Goal: Task Accomplishment & Management: Complete application form

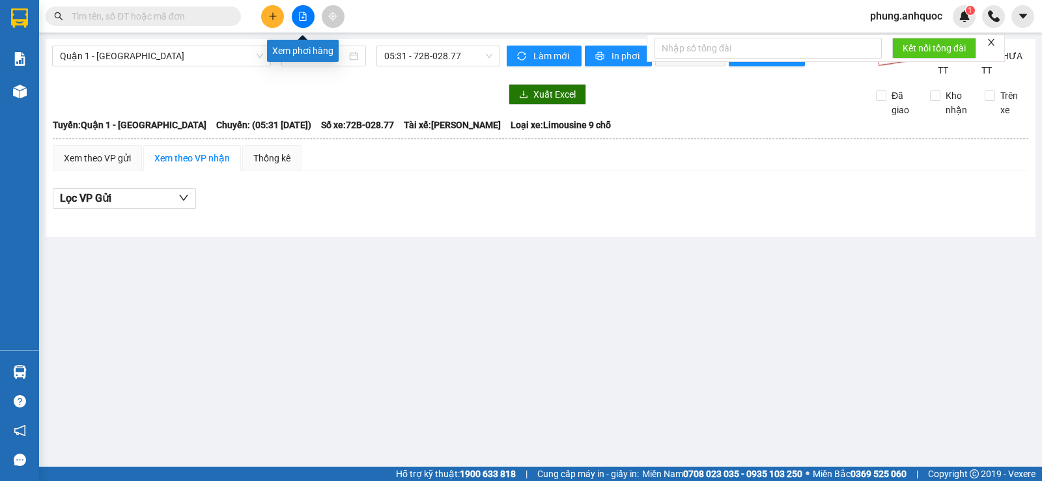
click at [298, 16] on button at bounding box center [303, 16] width 23 height 23
click at [302, 18] on icon "file-add" at bounding box center [303, 16] width 7 height 9
click at [440, 57] on span "05:31 - 72B-028.77" at bounding box center [437, 56] width 107 height 20
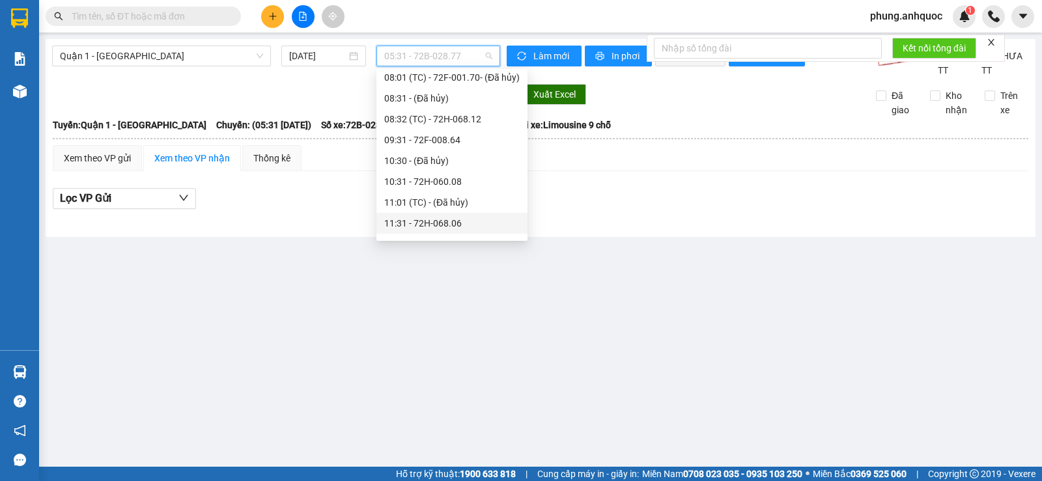
scroll to position [130, 0]
click at [465, 137] on div "08:32 (TC) - 72H-068.12" at bounding box center [451, 139] width 135 height 14
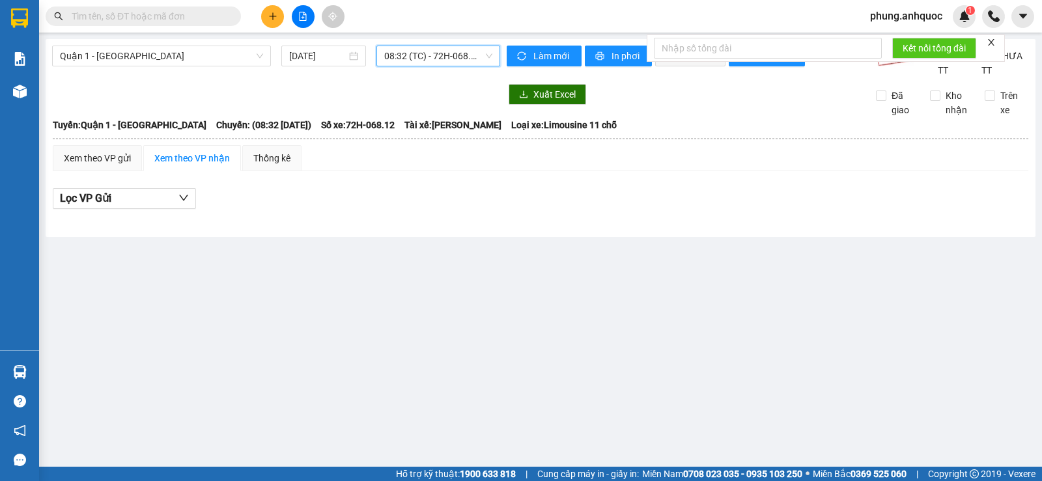
click at [472, 52] on span "08:32 (TC) - 72H-068.12" at bounding box center [437, 56] width 107 height 20
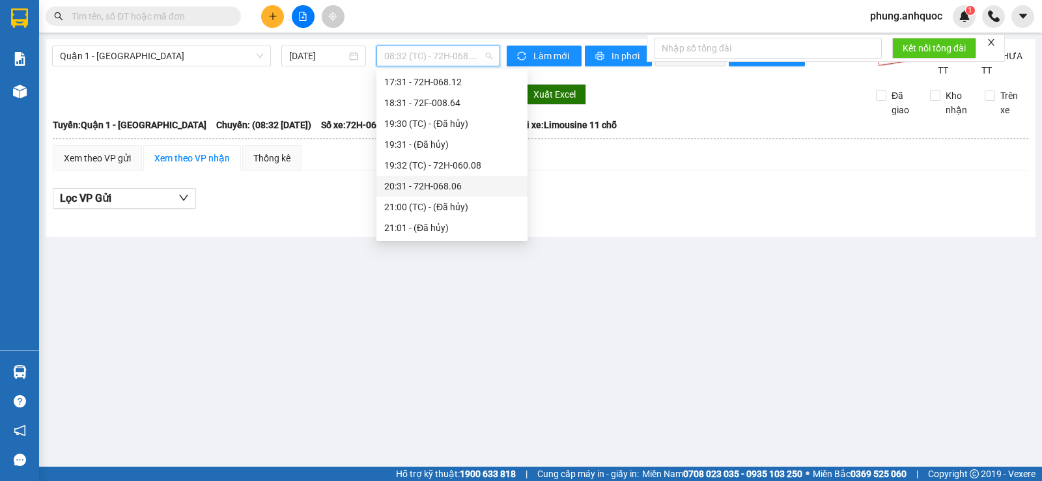
scroll to position [497, 0]
click at [438, 150] on div "17:31 - 72H-068.12" at bounding box center [451, 147] width 135 height 14
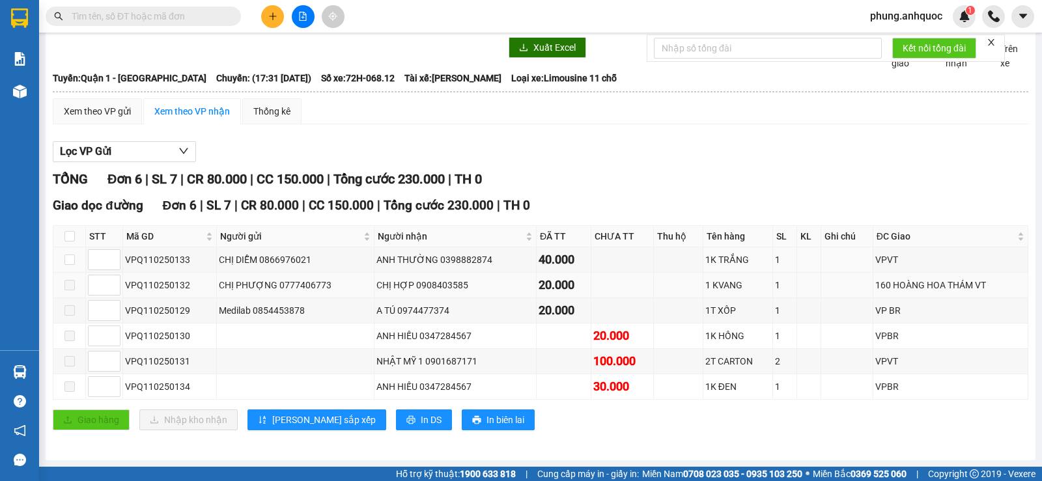
scroll to position [61, 0]
drag, startPoint x: 475, startPoint y: 257, endPoint x: 427, endPoint y: 257, distance: 48.2
click at [427, 257] on div "ANH THƯỜNG 0398882874" at bounding box center [455, 260] width 158 height 14
copy div "0398882874"
paste input "0398882874"
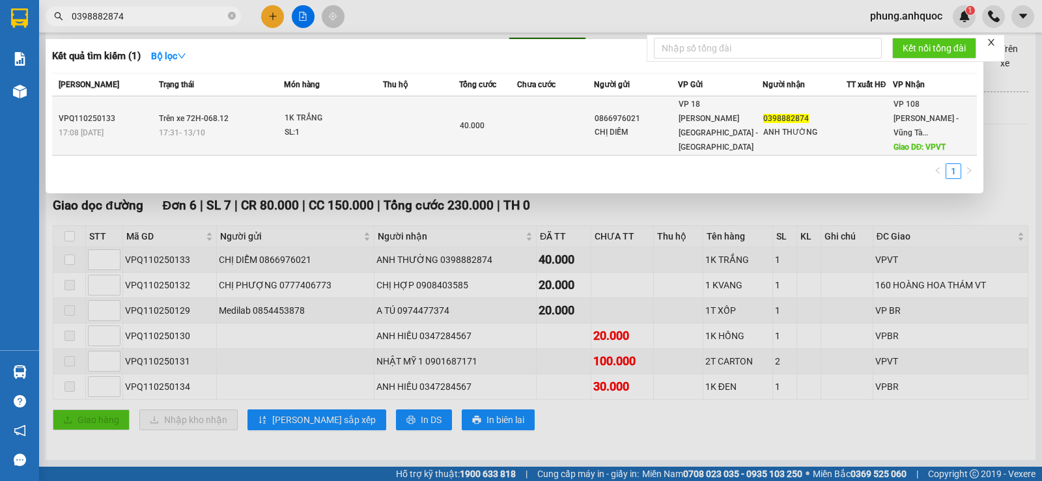
type input "0398882874"
click at [328, 137] on td "1K TRẮNG SL: 1" at bounding box center [333, 125] width 99 height 59
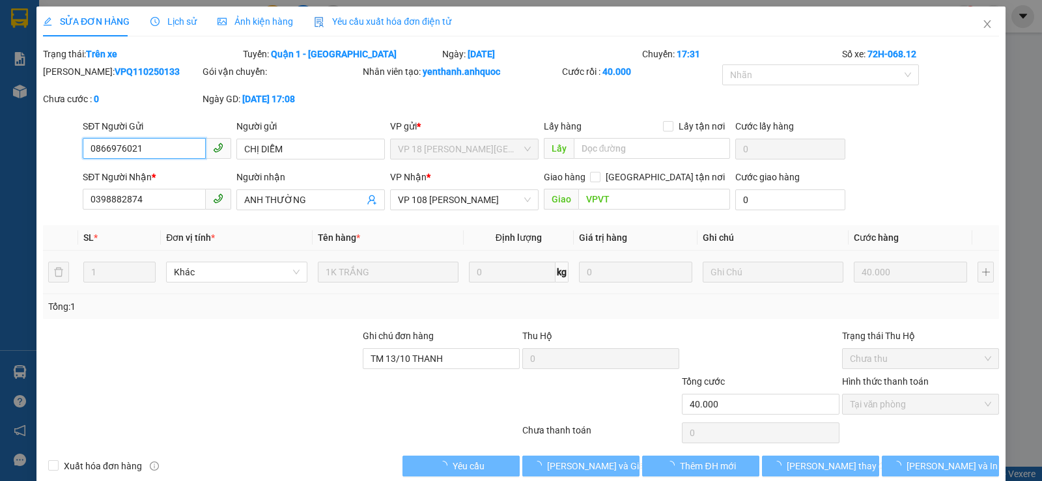
type input "0866976021"
type input "CHỊ DIỄM"
type input "0398882874"
type input "ANH THƯỜNG"
type input "VPVT"
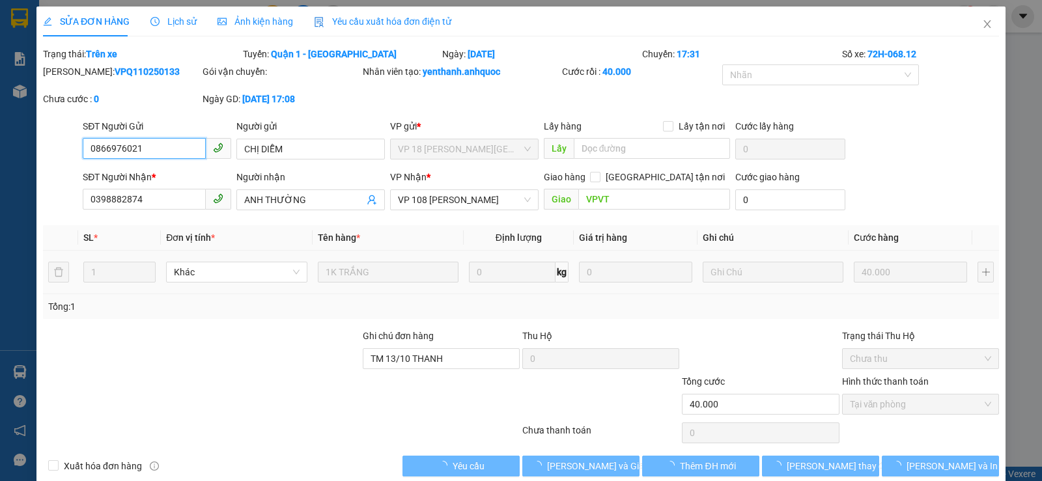
type input "TM 13/10 THANH"
type input "40.000"
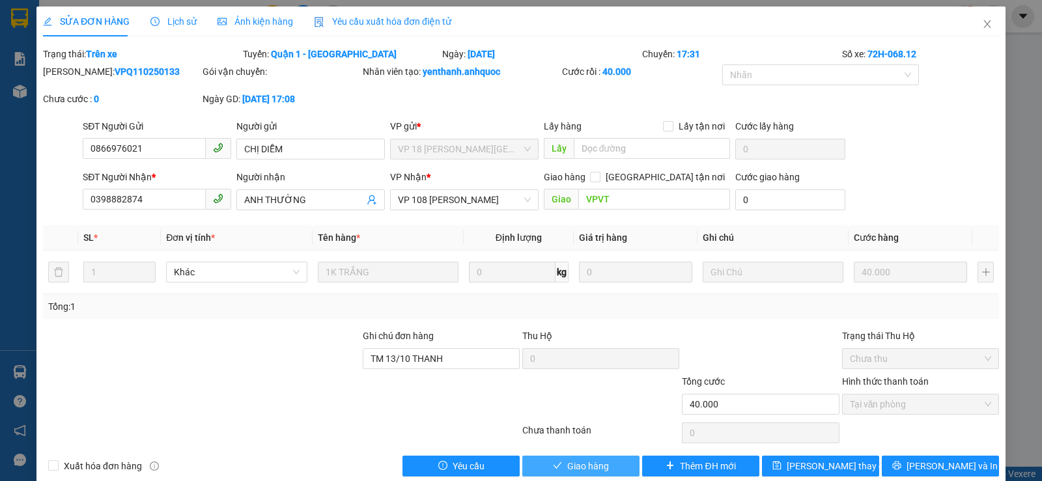
click at [586, 463] on span "Giao hàng" at bounding box center [588, 466] width 42 height 14
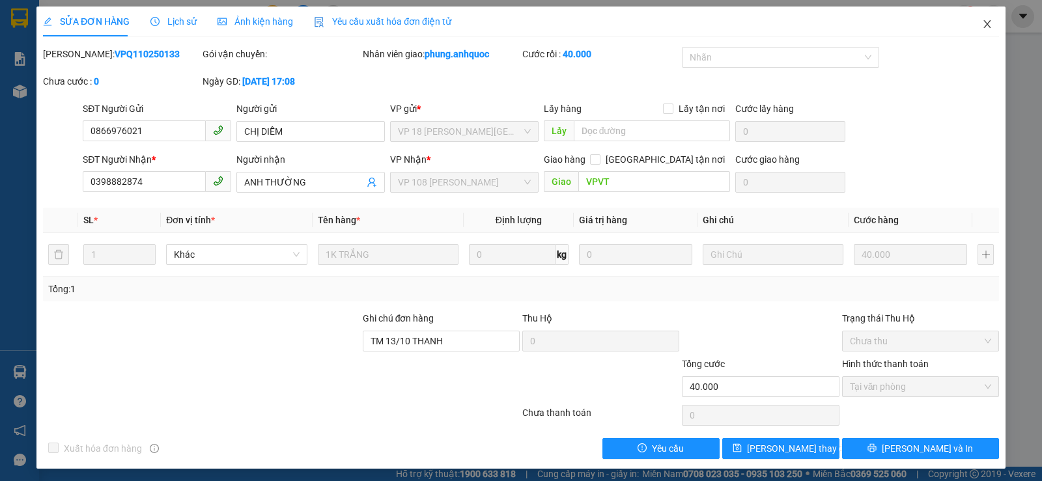
click at [982, 29] on icon "close" at bounding box center [987, 24] width 10 height 10
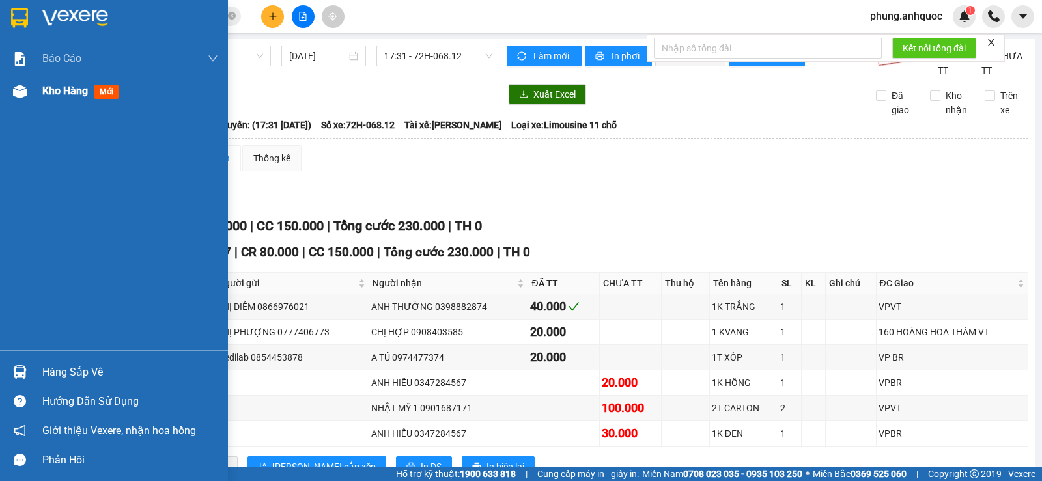
click at [21, 91] on img at bounding box center [20, 92] width 14 height 14
click at [66, 92] on span "Kho hàng" at bounding box center [65, 91] width 46 height 12
click at [29, 87] on div at bounding box center [19, 91] width 23 height 23
click at [52, 85] on span "Kho hàng" at bounding box center [65, 91] width 46 height 12
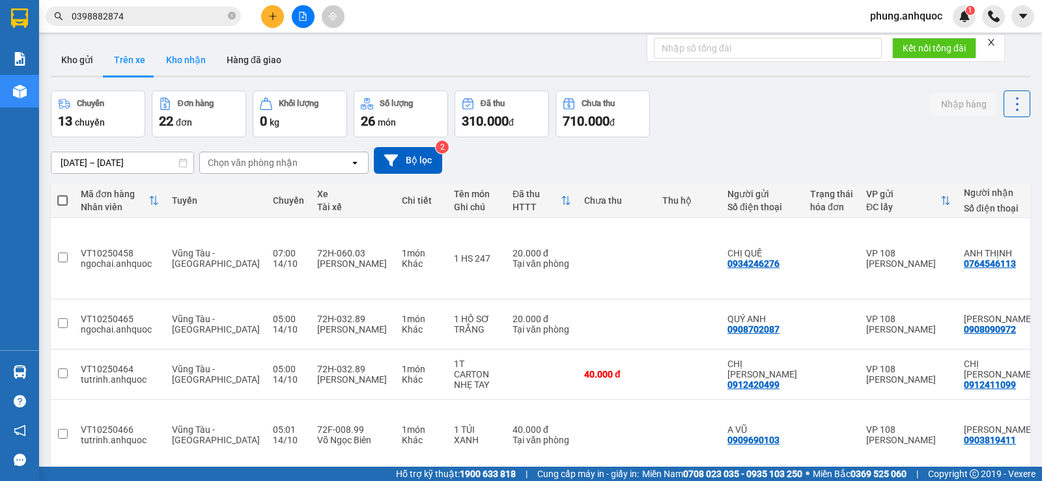
click at [183, 70] on button "Kho nhận" at bounding box center [186, 59] width 61 height 31
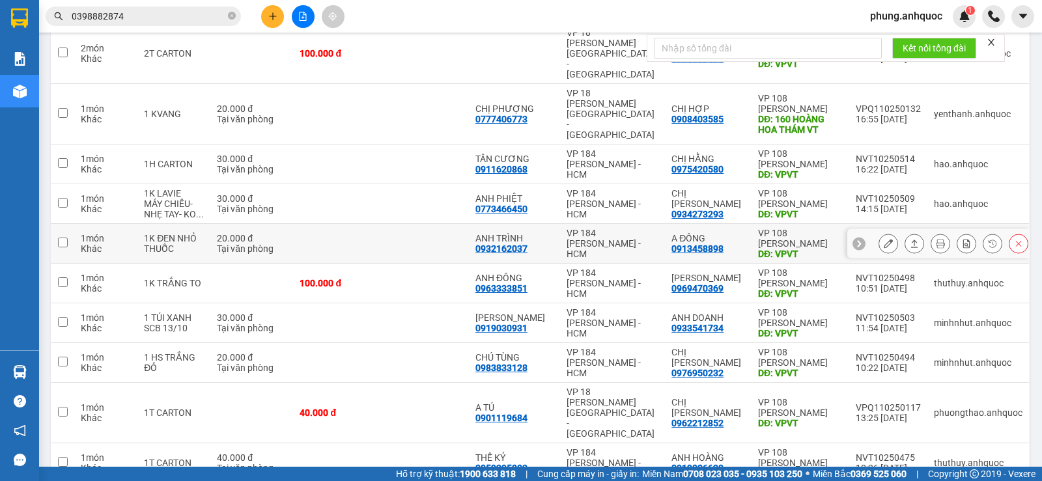
scroll to position [212, 0]
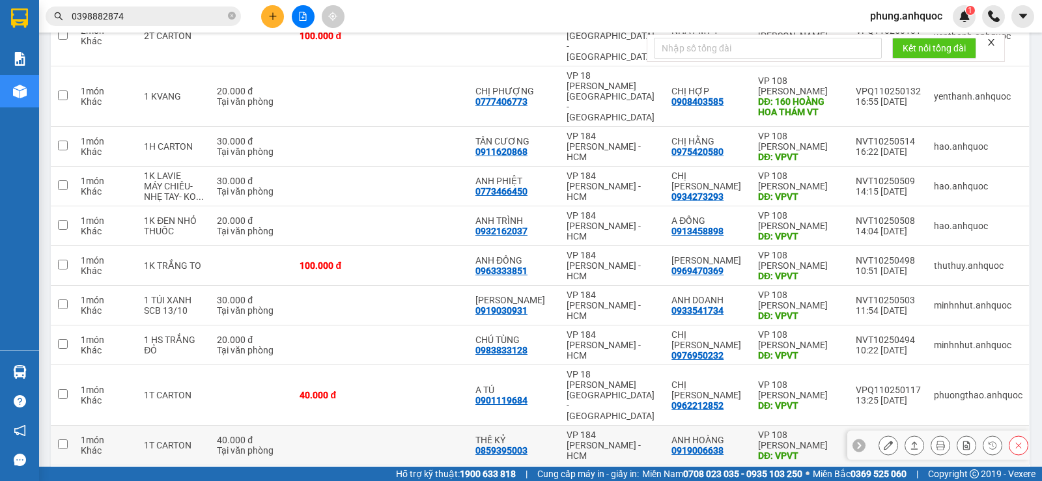
click at [884, 441] on icon at bounding box center [888, 445] width 9 height 9
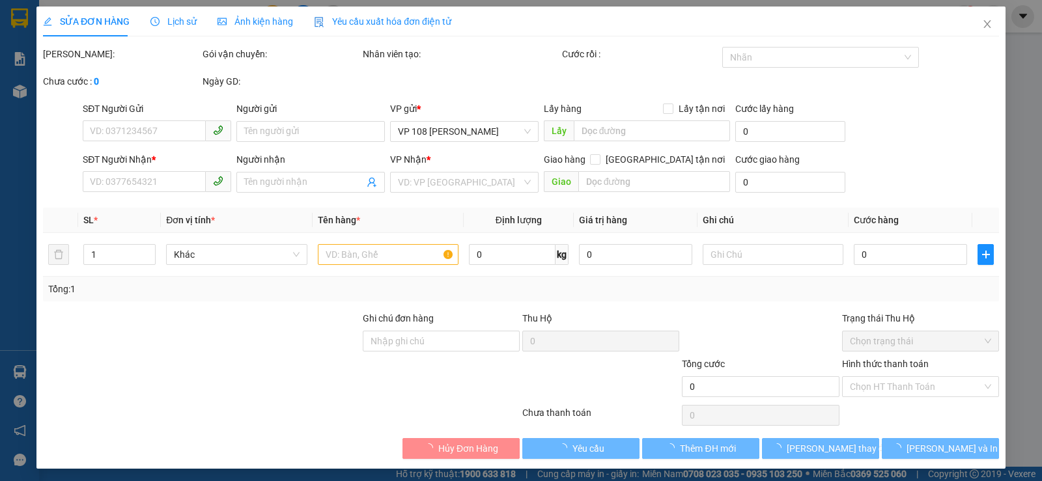
type input "0859395003"
type input "THẾ KỶ"
type input "0919006638"
type input "ANH HOÀNG"
type input "VPVT"
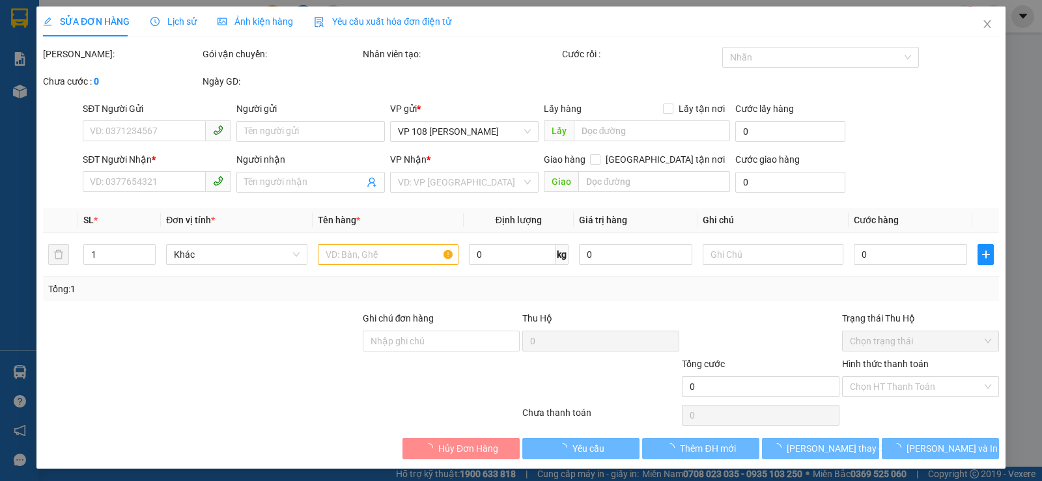
type input "TM VP 12/10 ĐỨC"
type input "40.000"
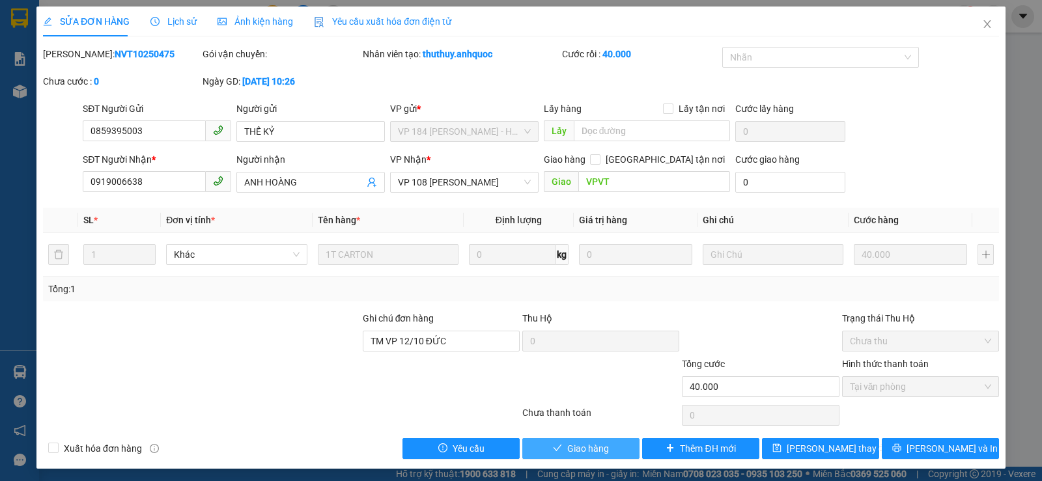
click at [578, 451] on span "Giao hàng" at bounding box center [588, 448] width 42 height 14
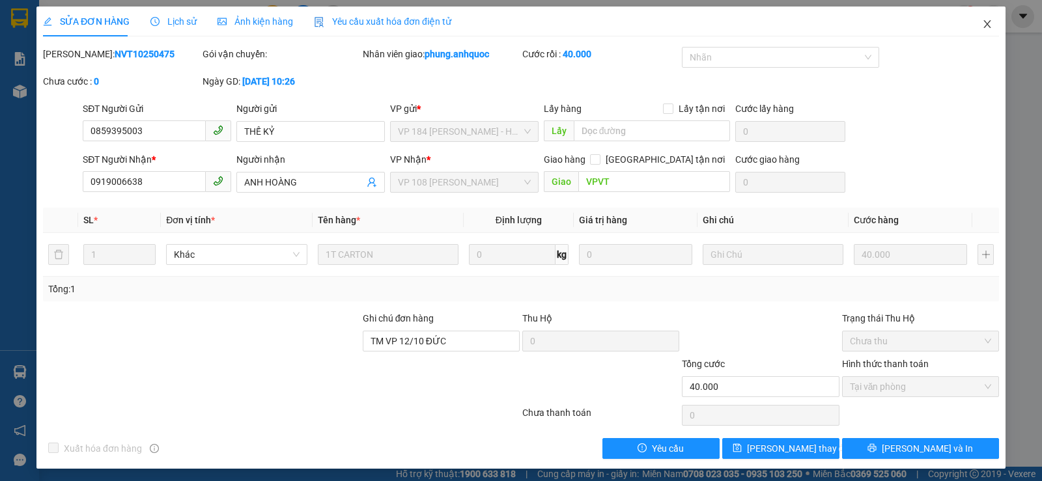
click at [982, 20] on icon "close" at bounding box center [987, 24] width 10 height 10
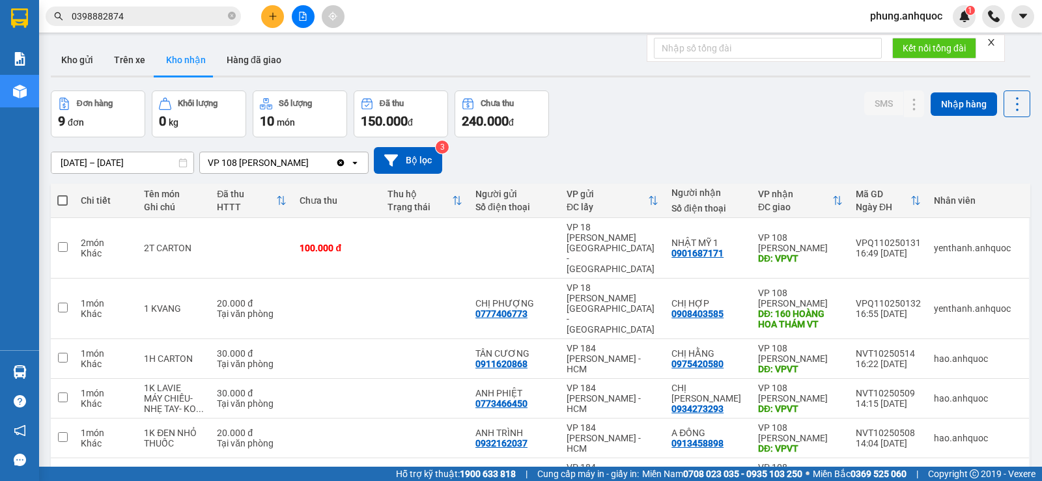
click at [107, 160] on input "[DATE] – [DATE]" at bounding box center [122, 162] width 142 height 21
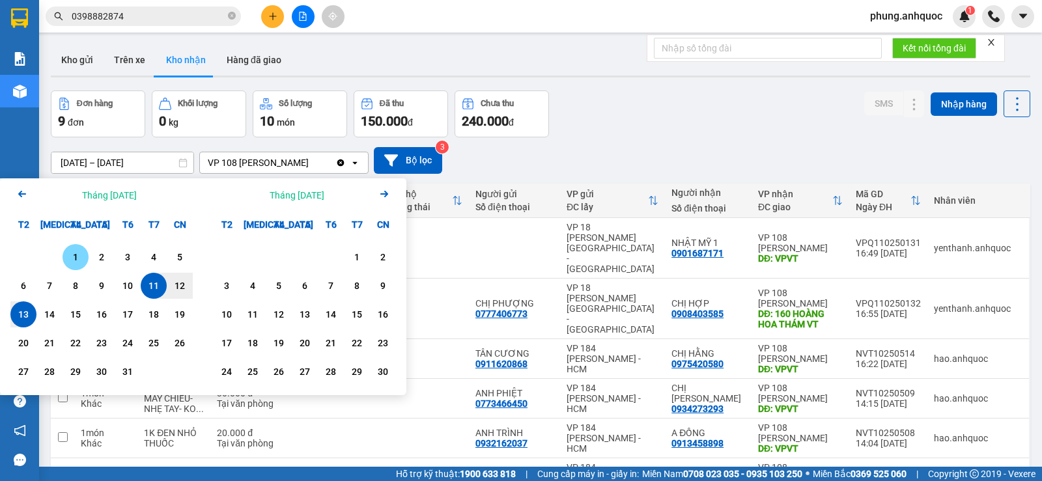
click at [76, 257] on div "1" at bounding box center [75, 257] width 18 height 16
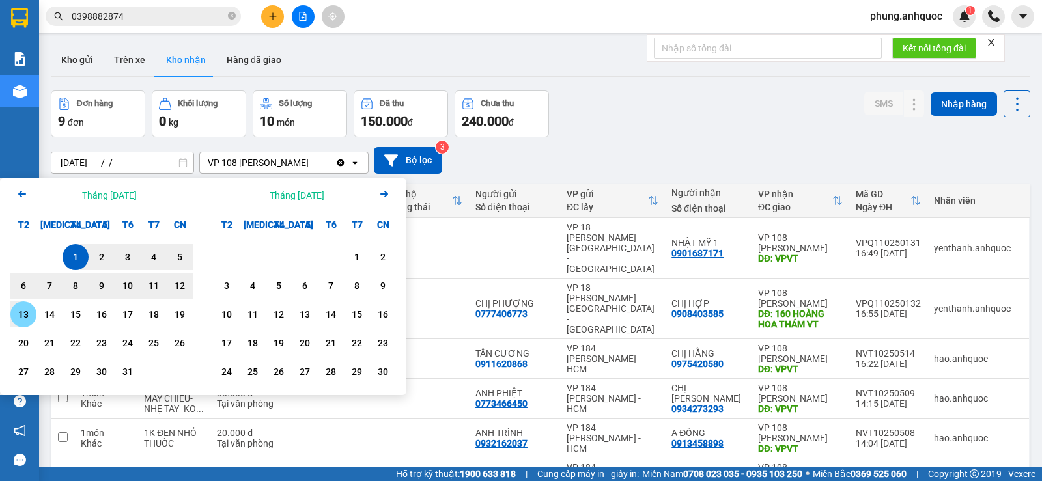
click at [24, 315] on div "13" at bounding box center [23, 315] width 18 height 16
type input "[DATE] – [DATE]"
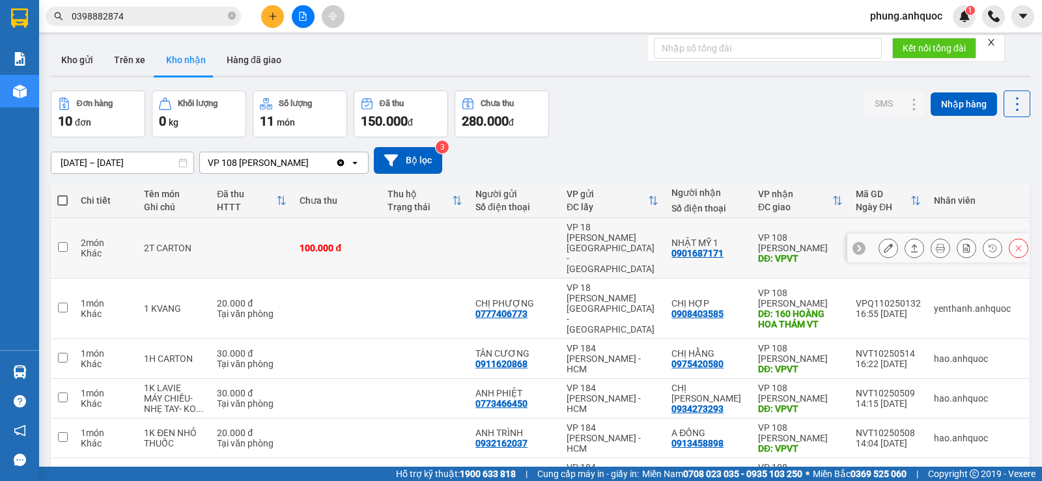
click at [60, 242] on input "checkbox" at bounding box center [63, 247] width 10 height 10
checkbox input "true"
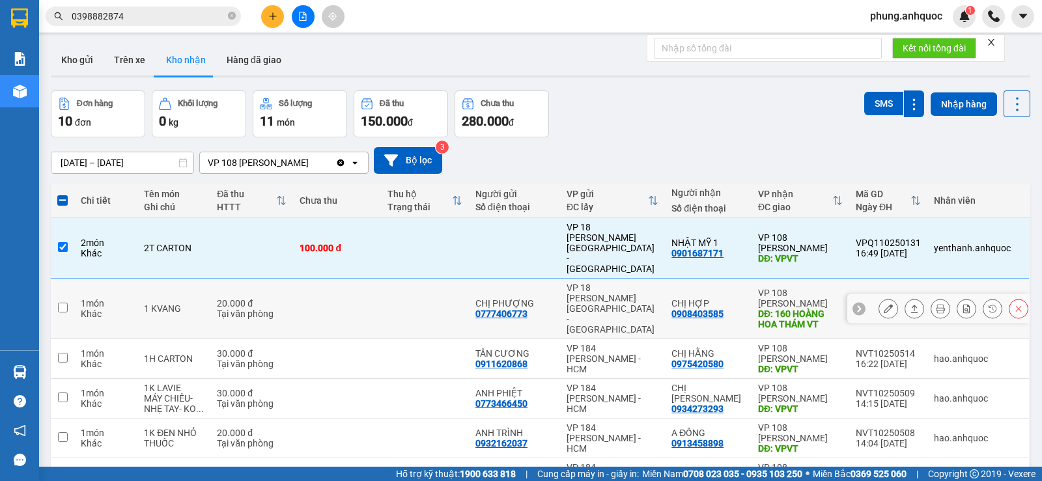
click at [54, 282] on td at bounding box center [62, 309] width 23 height 61
checkbox input "true"
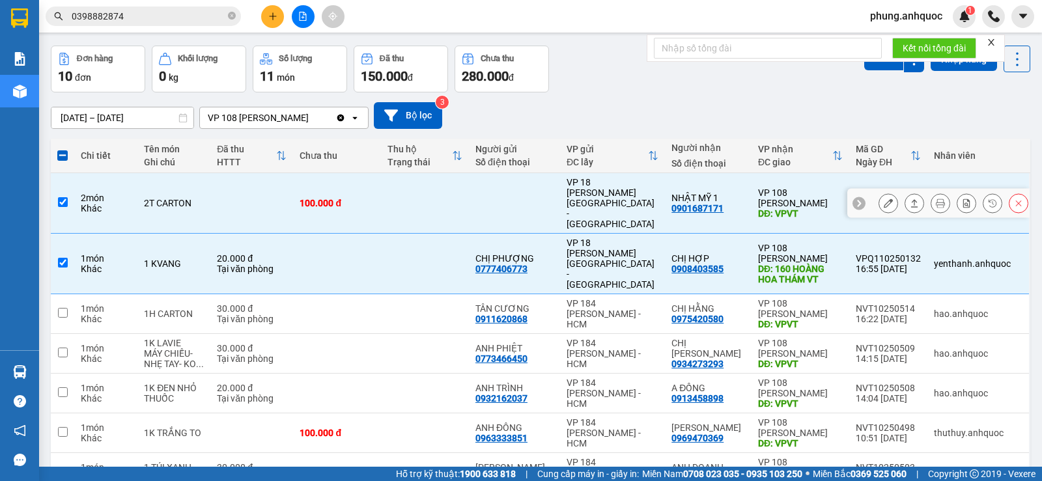
scroll to position [65, 0]
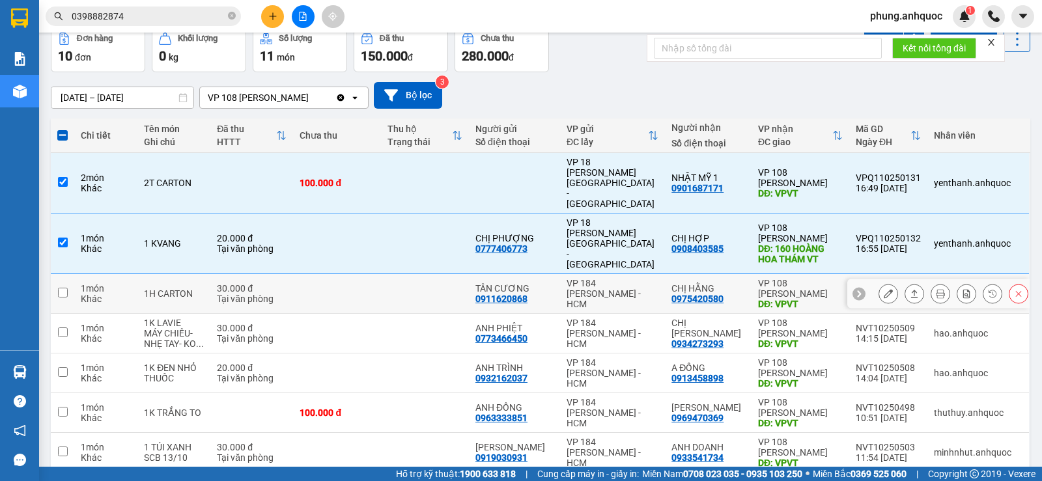
click at [62, 288] on input "checkbox" at bounding box center [63, 293] width 10 height 10
checkbox input "true"
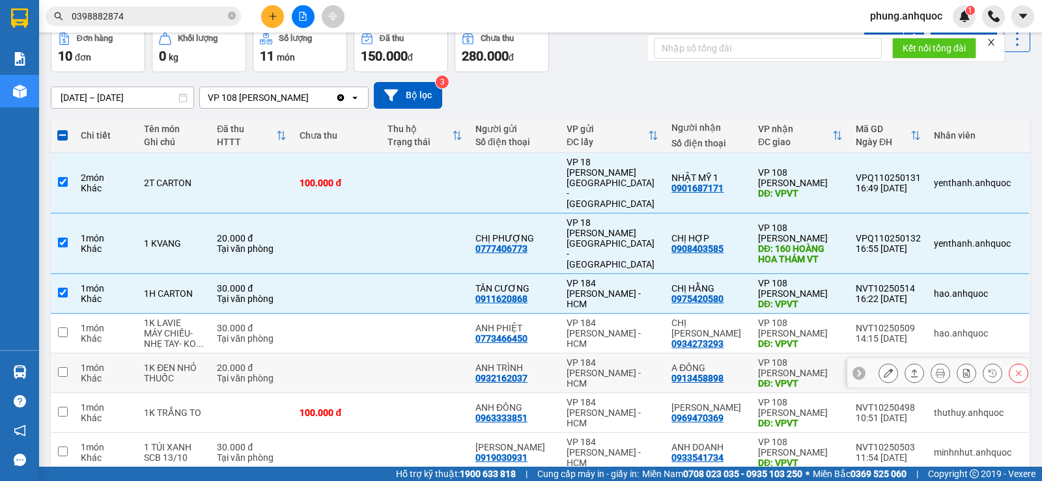
click at [64, 367] on input "checkbox" at bounding box center [63, 372] width 10 height 10
checkbox input "true"
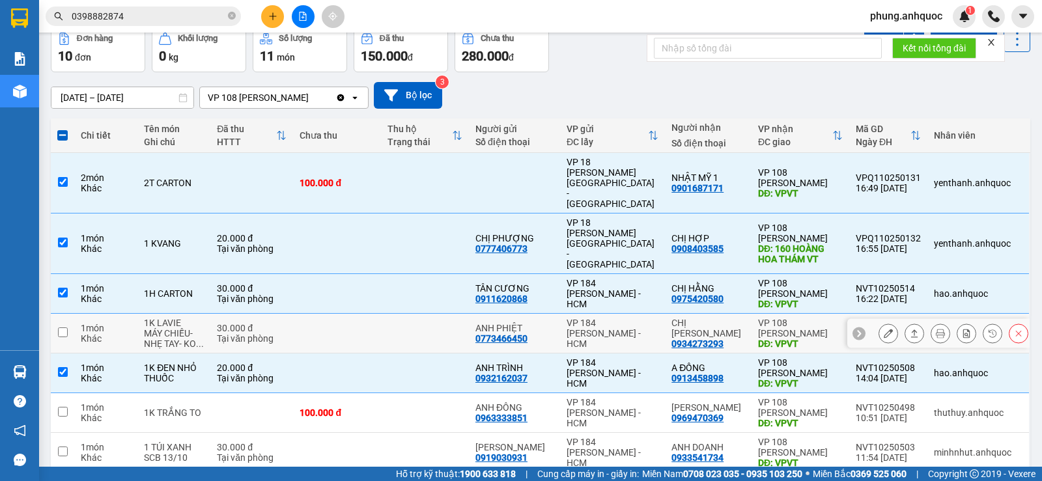
click at [66, 328] on input "checkbox" at bounding box center [63, 333] width 10 height 10
checkbox input "true"
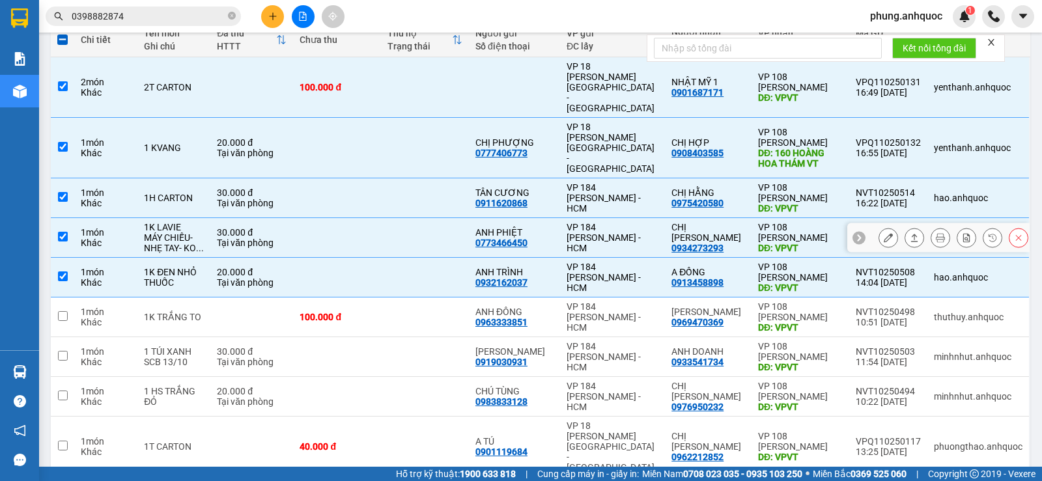
scroll to position [195, 0]
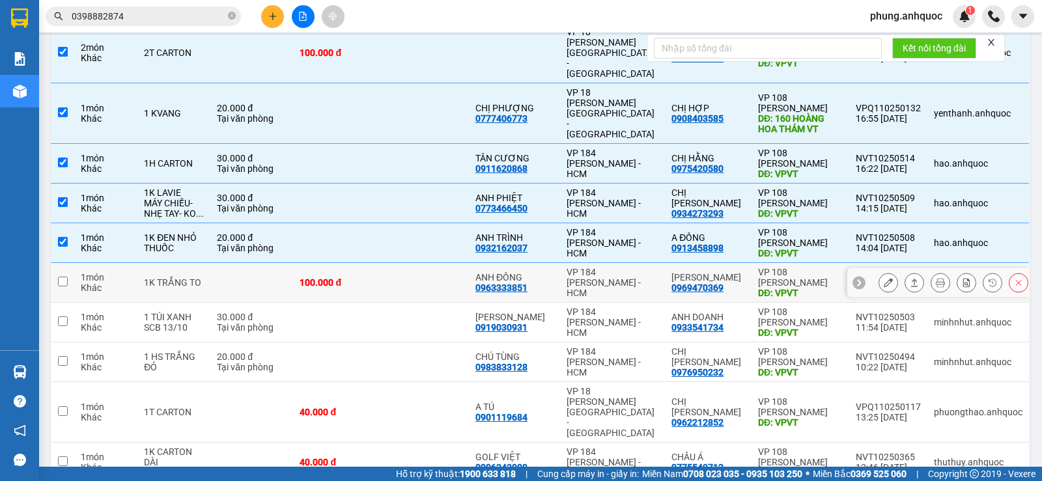
click at [63, 277] on input "checkbox" at bounding box center [63, 282] width 10 height 10
checkbox input "true"
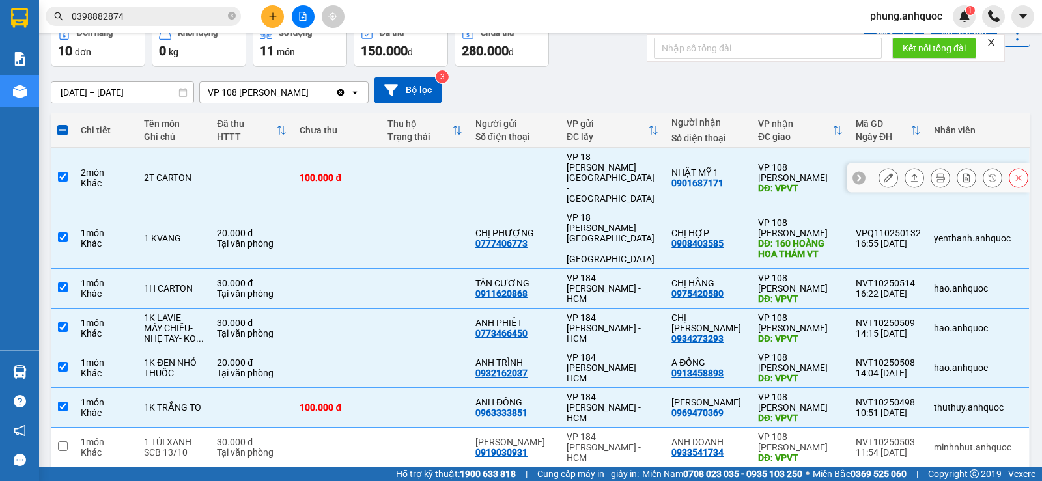
scroll to position [0, 0]
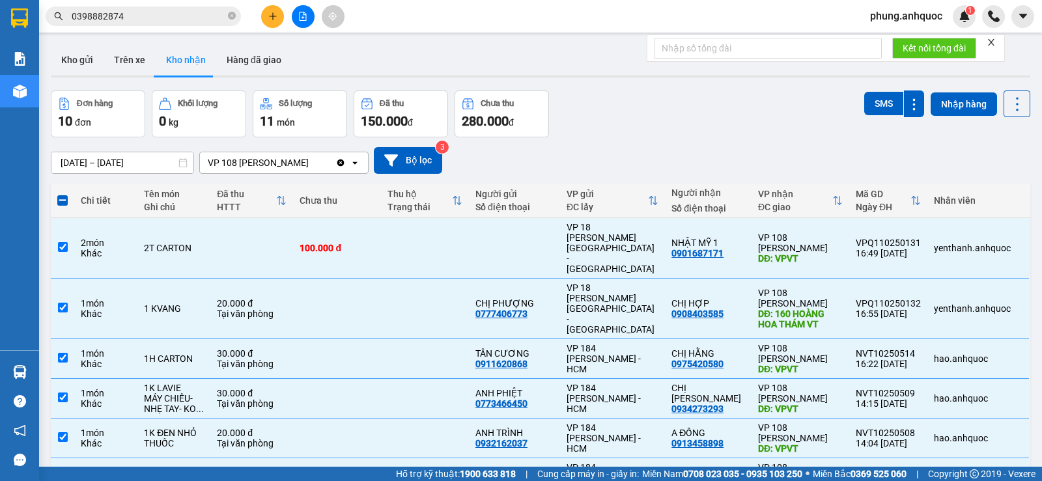
click at [65, 196] on span at bounding box center [62, 200] width 10 height 10
click at [63, 194] on input "checkbox" at bounding box center [63, 194] width 0 height 0
checkbox input "true"
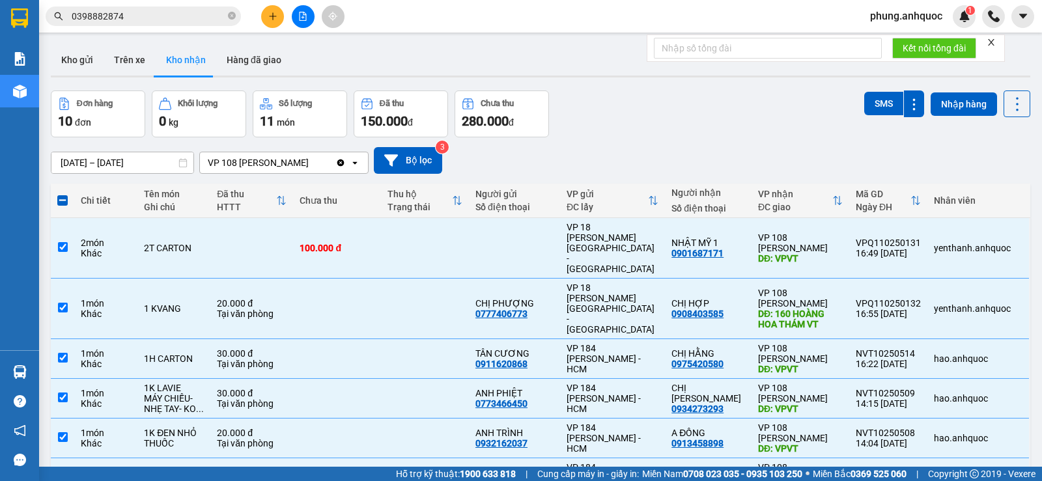
checkbox input "true"
click at [67, 197] on span at bounding box center [62, 200] width 10 height 10
click at [63, 194] on input "checkbox" at bounding box center [63, 194] width 0 height 0
checkbox input "false"
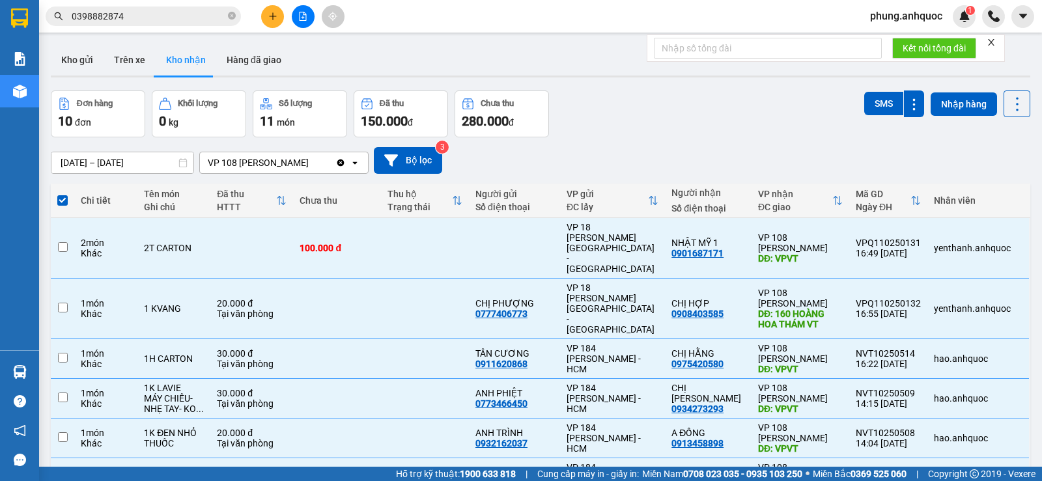
checkbox input "false"
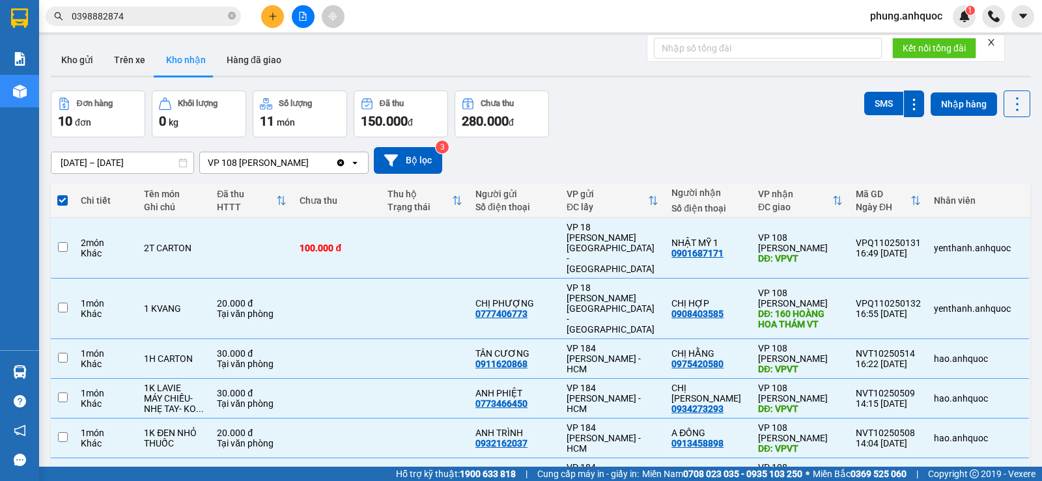
checkbox input "false"
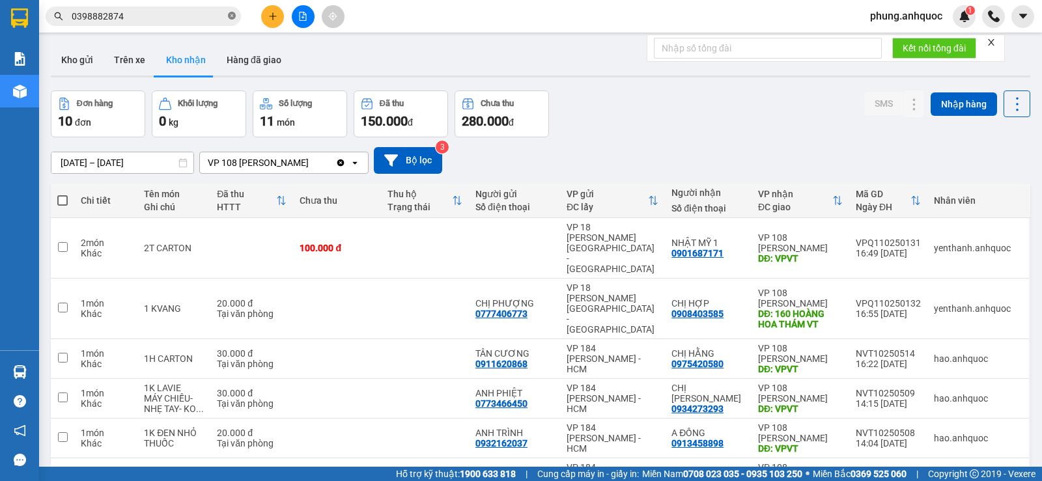
click at [234, 18] on icon "close-circle" at bounding box center [232, 16] width 8 height 8
click at [138, 63] on button "Trên xe" at bounding box center [130, 59] width 52 height 31
click at [130, 60] on button "Trên xe" at bounding box center [130, 59] width 52 height 31
click at [128, 63] on button "Trên xe" at bounding box center [130, 59] width 52 height 31
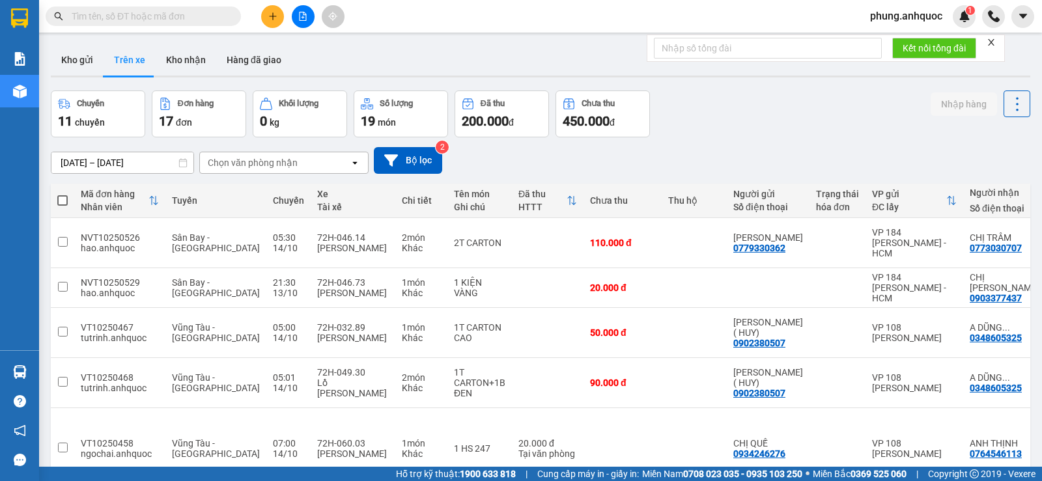
scroll to position [217, 0]
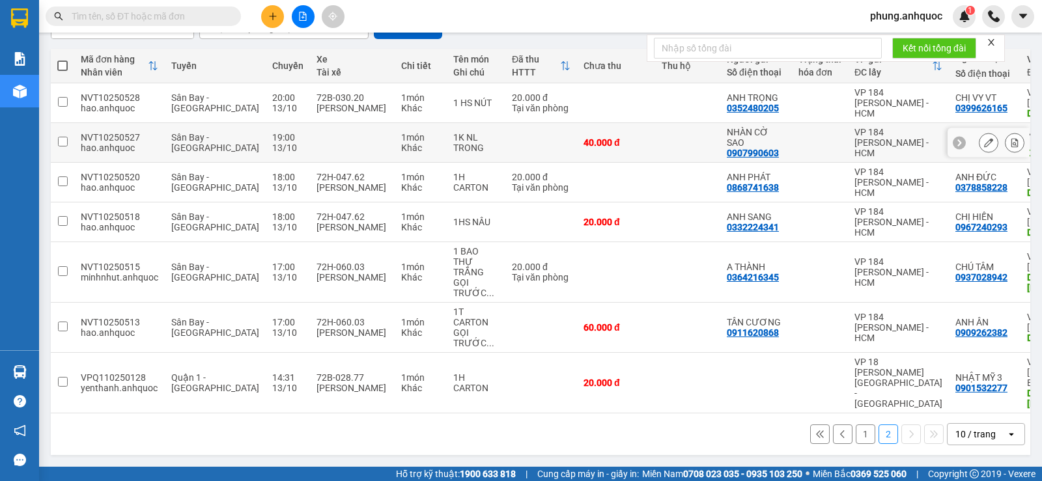
scroll to position [0, 0]
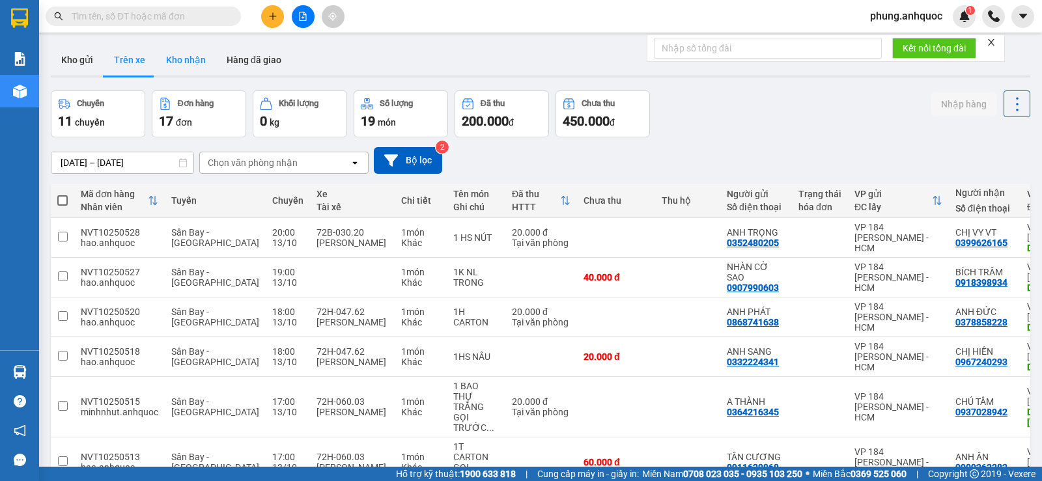
click at [184, 63] on button "Kho nhận" at bounding box center [186, 59] width 61 height 31
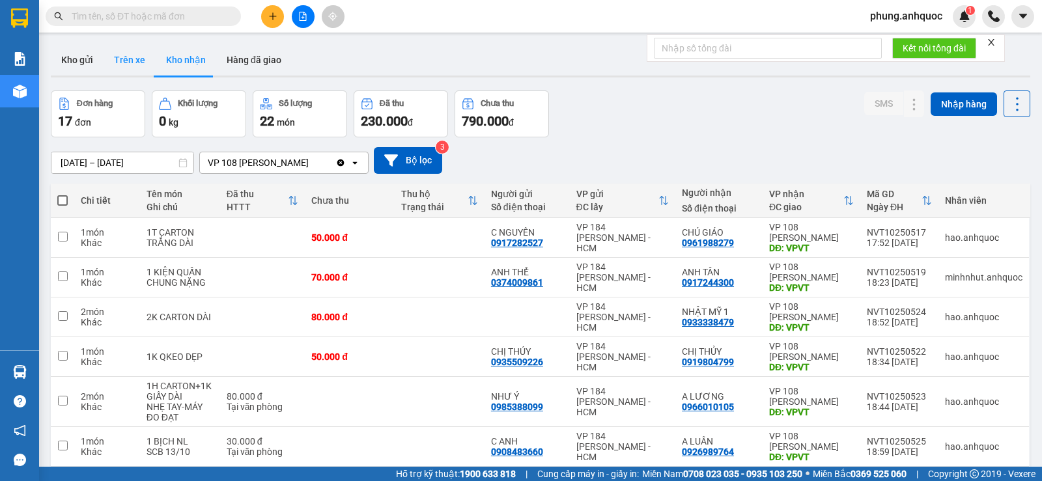
click at [135, 64] on button "Trên xe" at bounding box center [130, 59] width 52 height 31
type input "[DATE] – [DATE]"
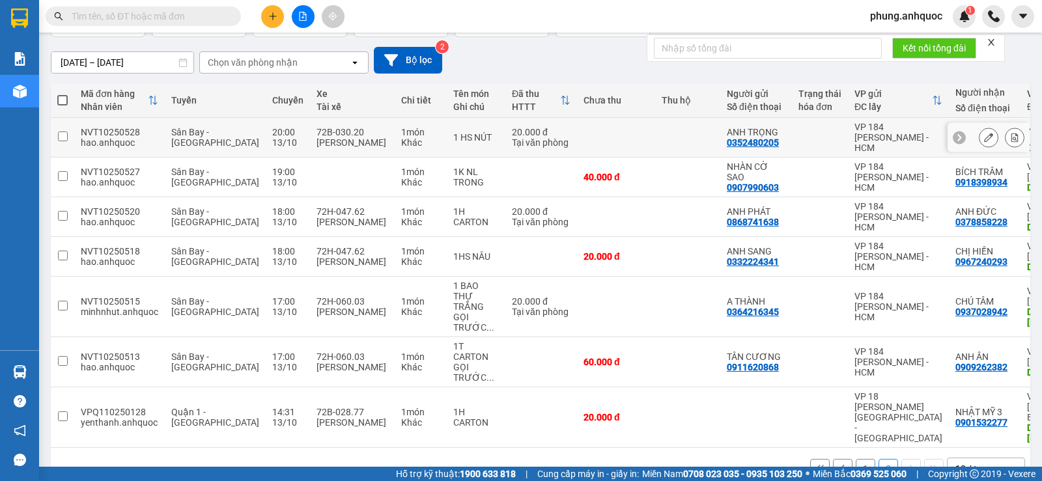
scroll to position [109, 0]
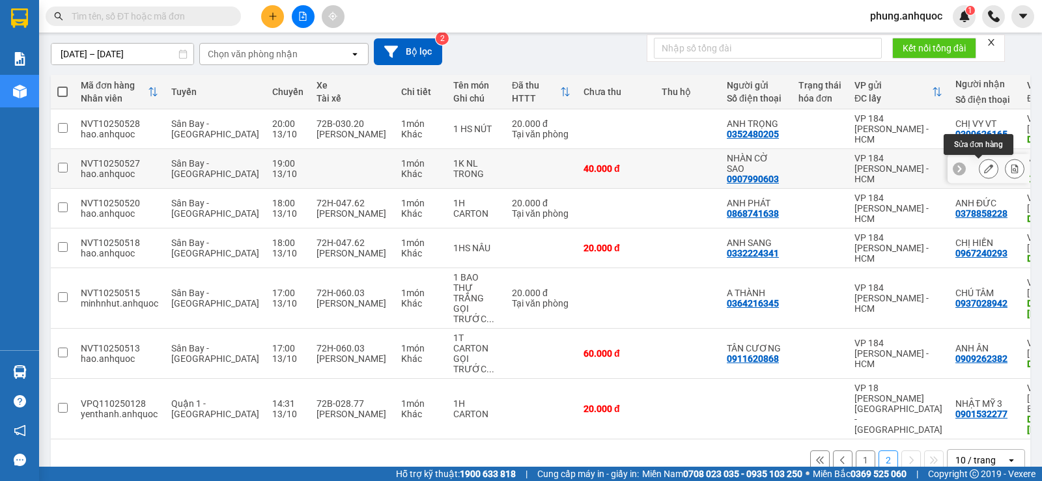
click at [984, 169] on icon at bounding box center [988, 168] width 9 height 9
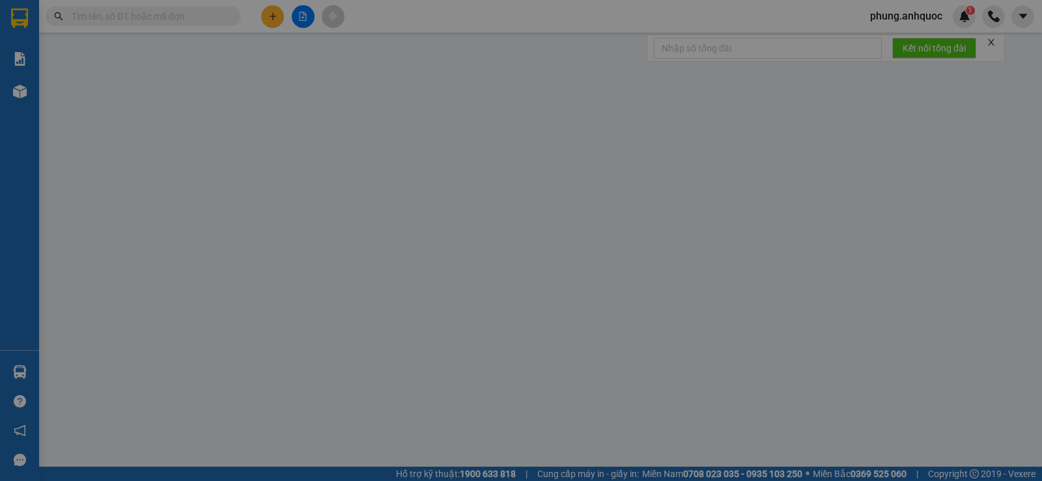
type input "0907990603"
type input "NHÀN CỜ SAO"
type input "0918398934"
type input "BÍCH TRÂM"
type input "VPVT"
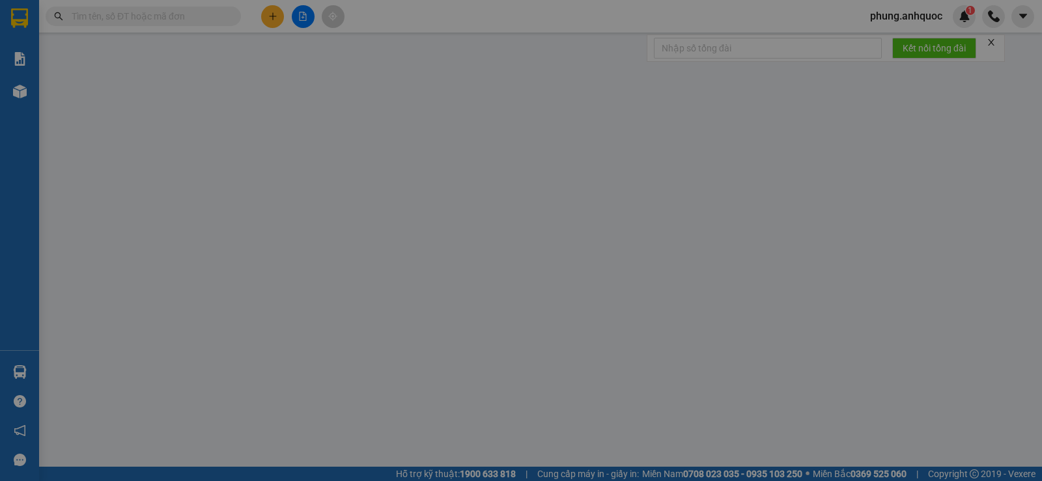
type input "40.000"
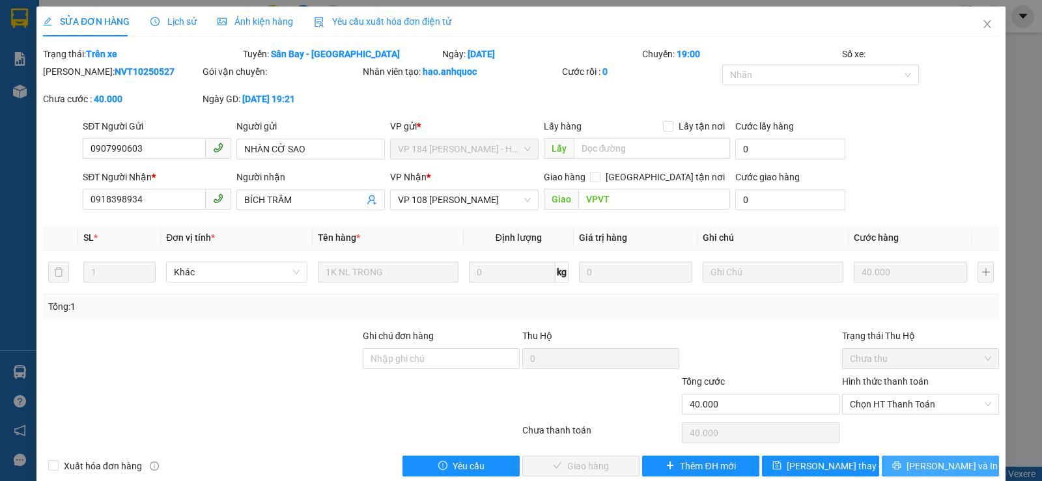
click at [936, 464] on span "[PERSON_NAME] và In" at bounding box center [951, 466] width 91 height 14
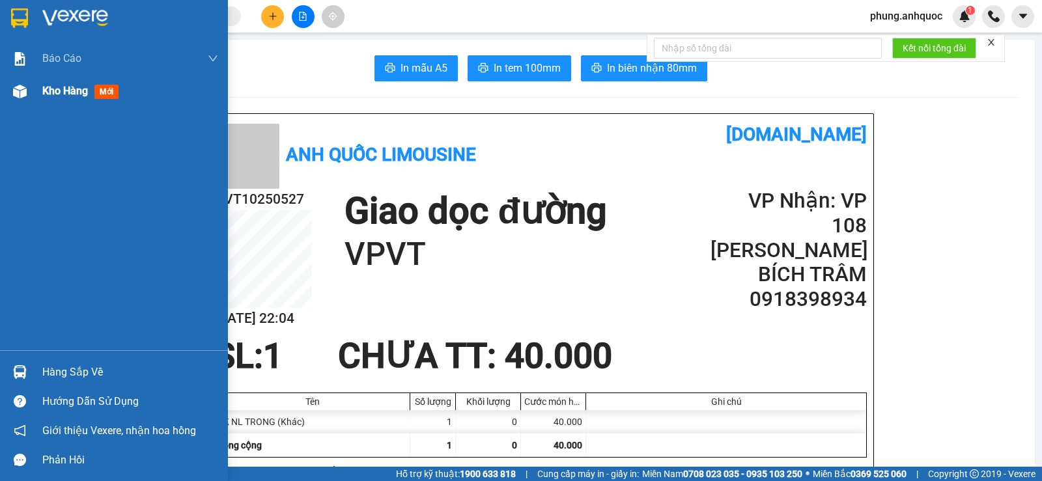
click at [26, 92] on img at bounding box center [20, 92] width 14 height 14
